Goal: Information Seeking & Learning: Learn about a topic

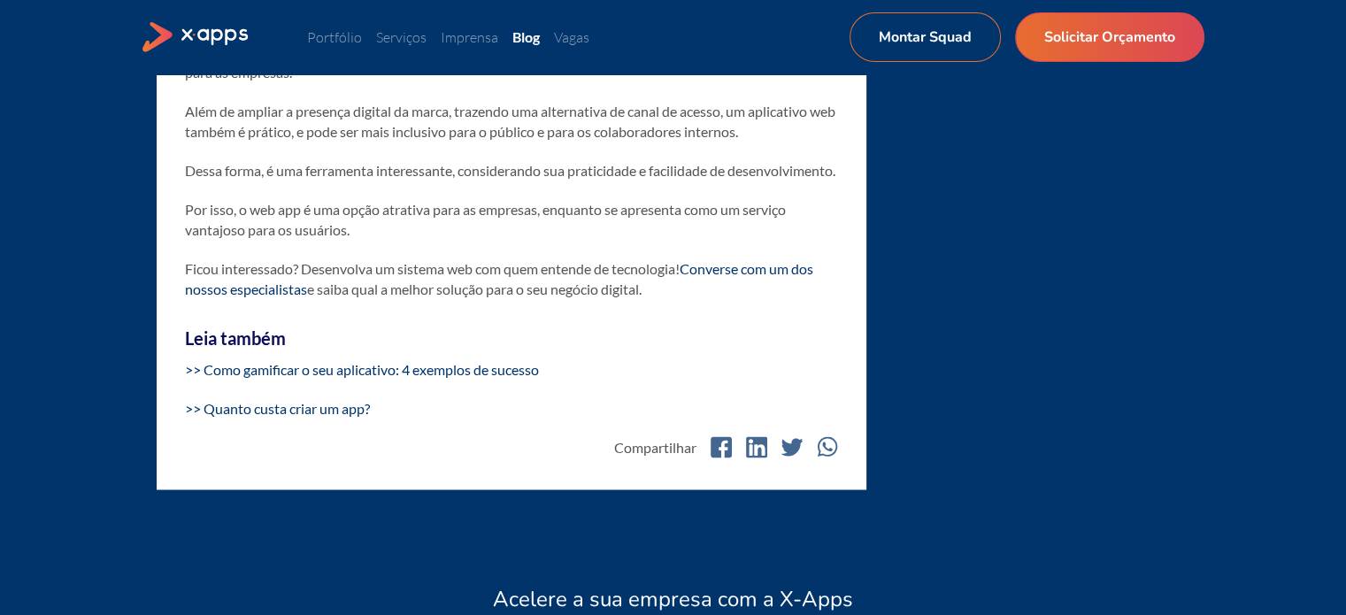
scroll to position [9821, 0]
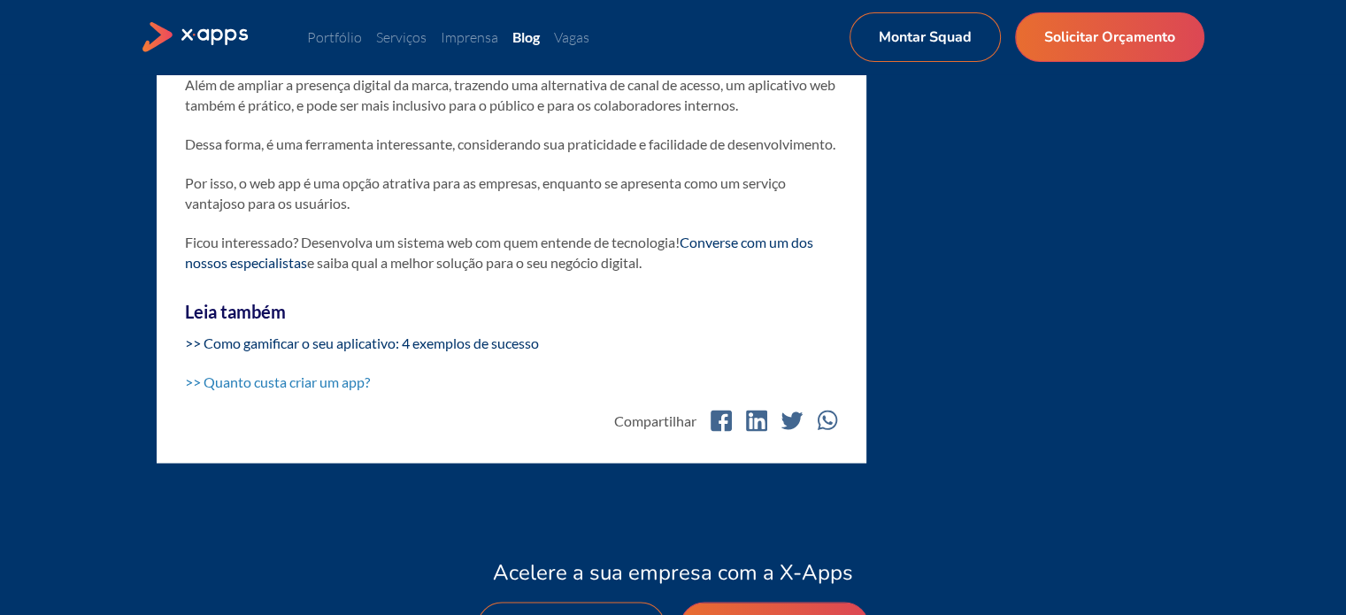
click at [357, 389] on link ">> Quanto custa criar um app?" at bounding box center [277, 380] width 185 height 17
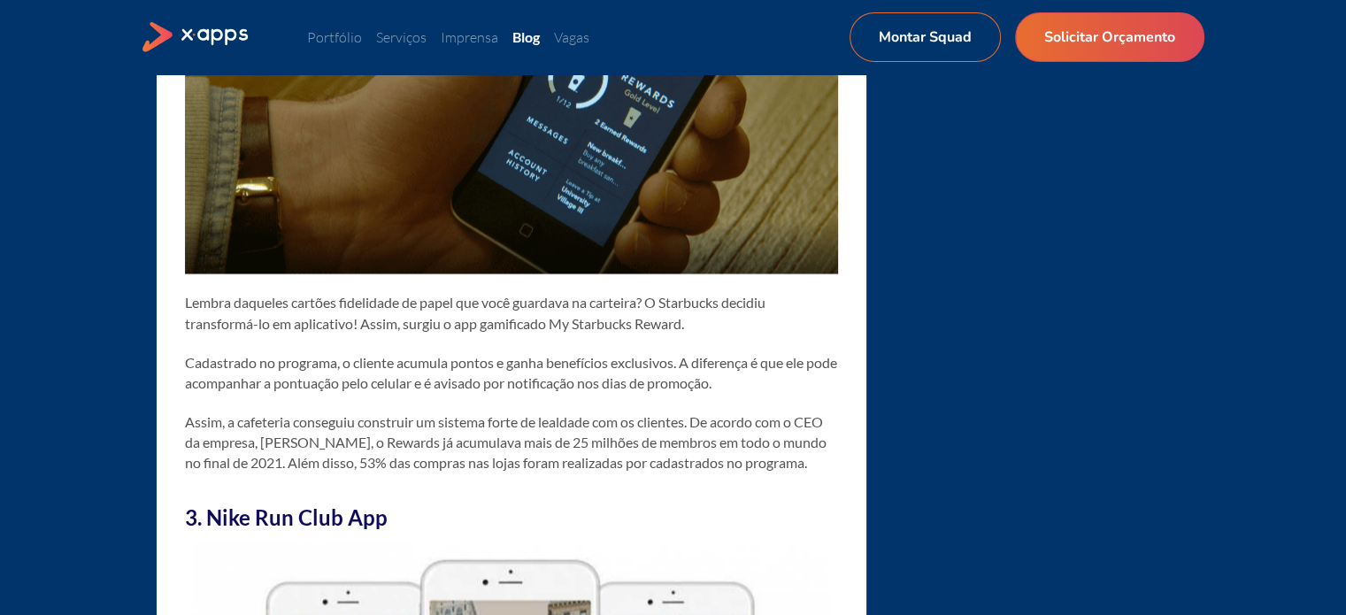
scroll to position [4328, 0]
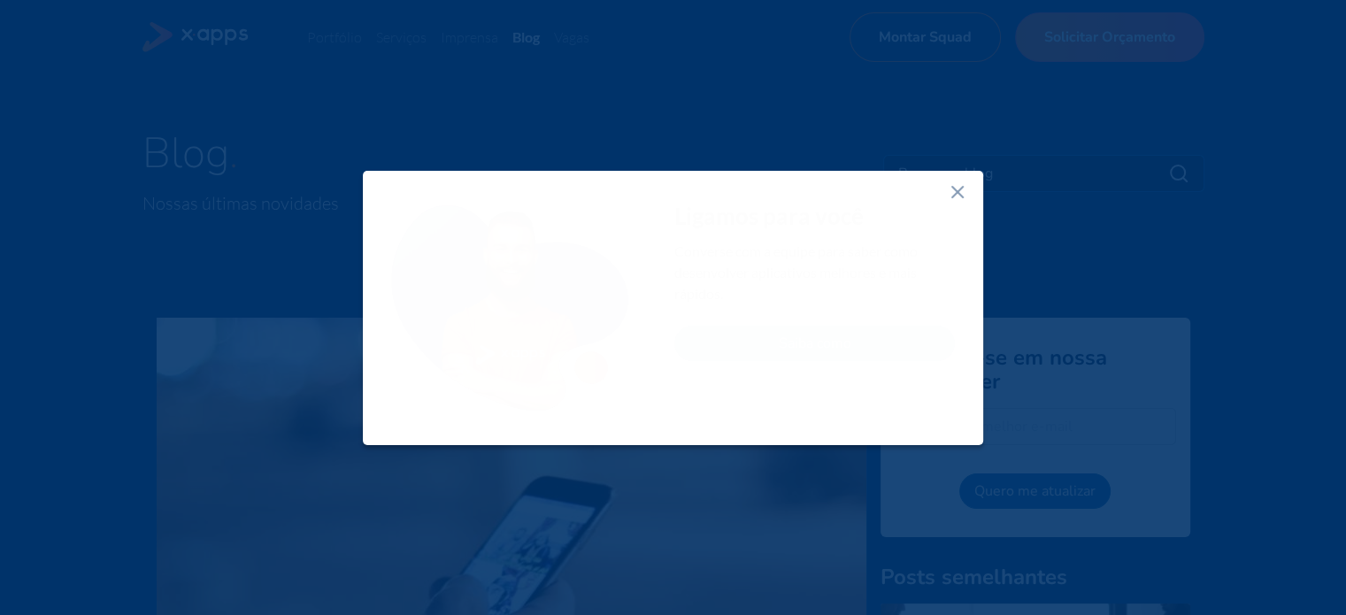
click at [956, 182] on icon at bounding box center [957, 191] width 21 height 21
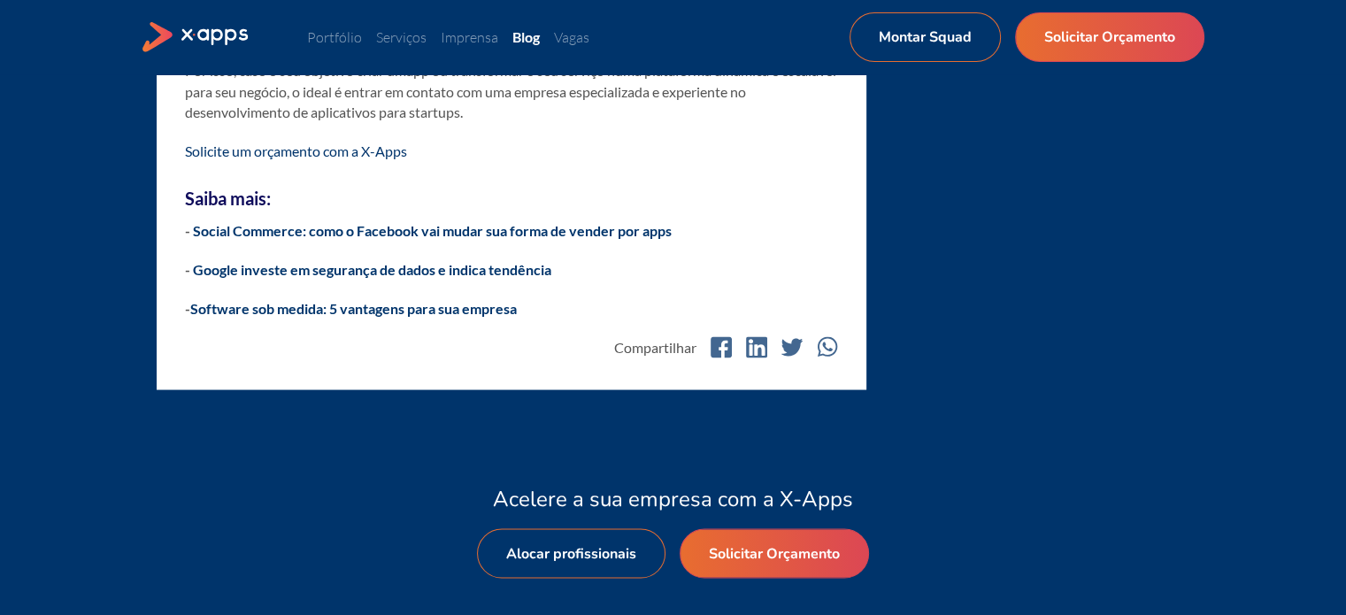
scroll to position [3362, 0]
